Goal: Find specific page/section: Find specific page/section

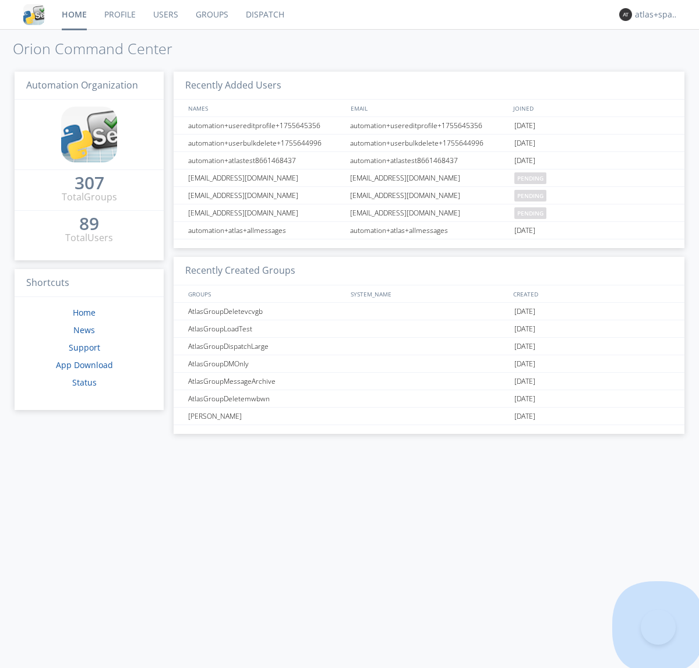
click at [264, 15] on link "Dispatch" at bounding box center [265, 14] width 56 height 29
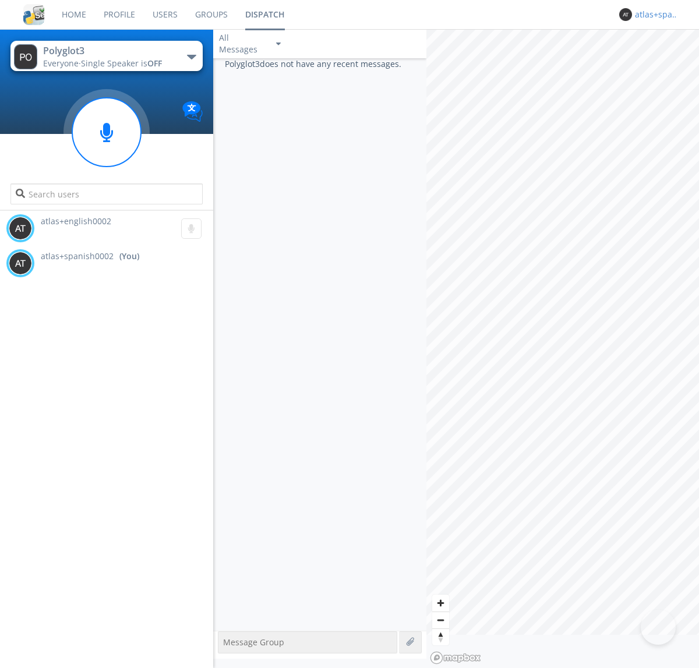
click at [654, 15] on div "atlas+spanish0002" at bounding box center [657, 15] width 44 height 12
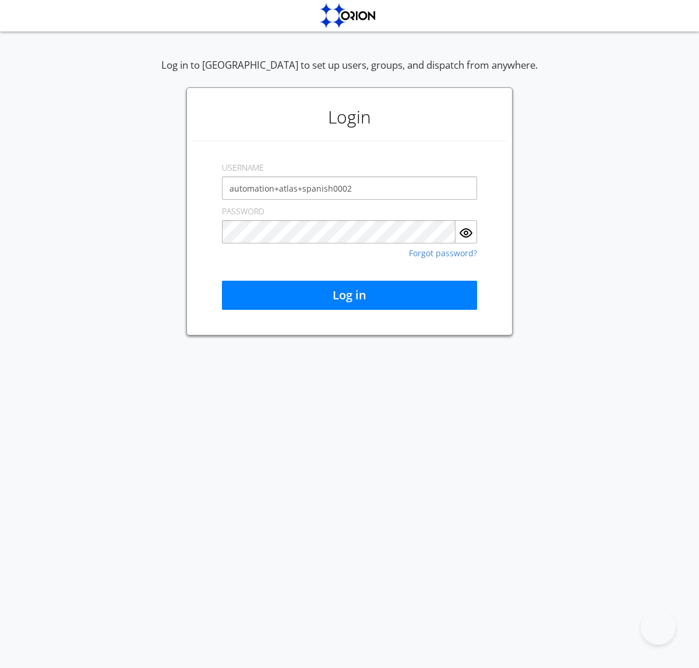
click at [350, 295] on button "Log in" at bounding box center [349, 295] width 255 height 29
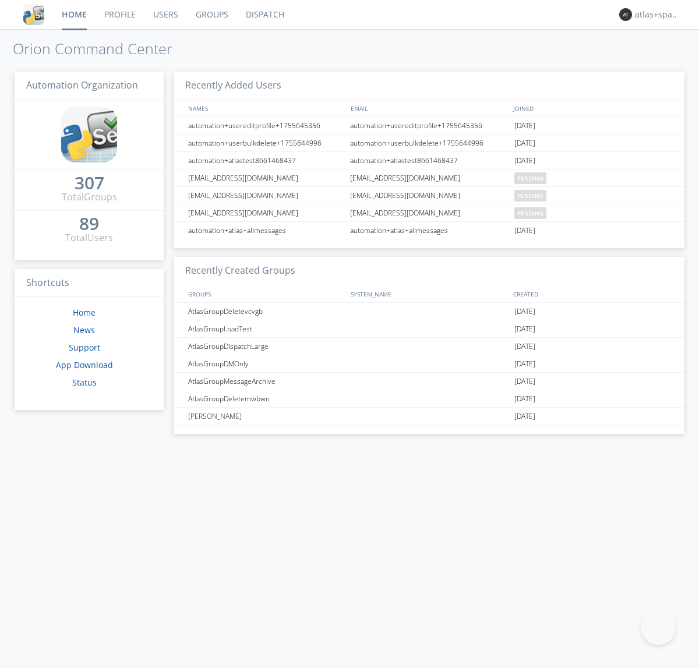
click at [264, 15] on link "Dispatch" at bounding box center [265, 14] width 56 height 29
